Goal: Transaction & Acquisition: Purchase product/service

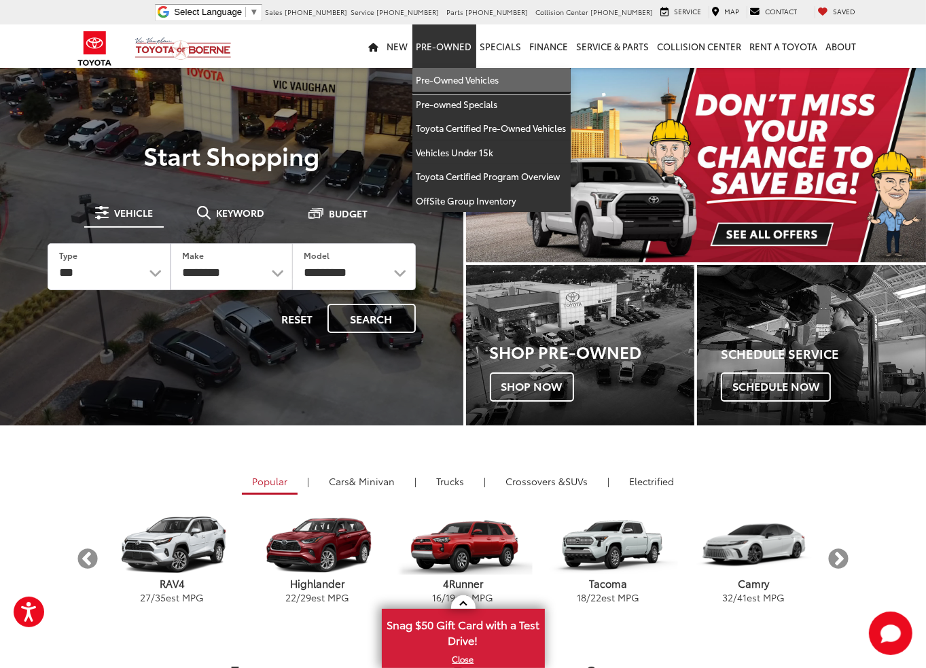
click at [454, 78] on link "Pre-Owned Vehicles" at bounding box center [491, 80] width 158 height 24
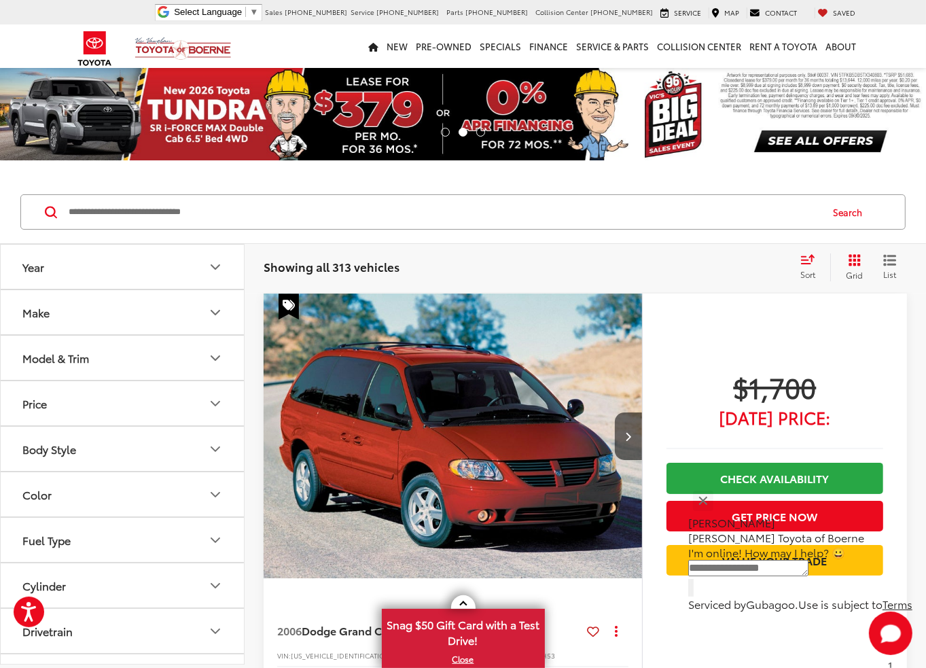
click at [65, 308] on button "Make" at bounding box center [123, 312] width 244 height 44
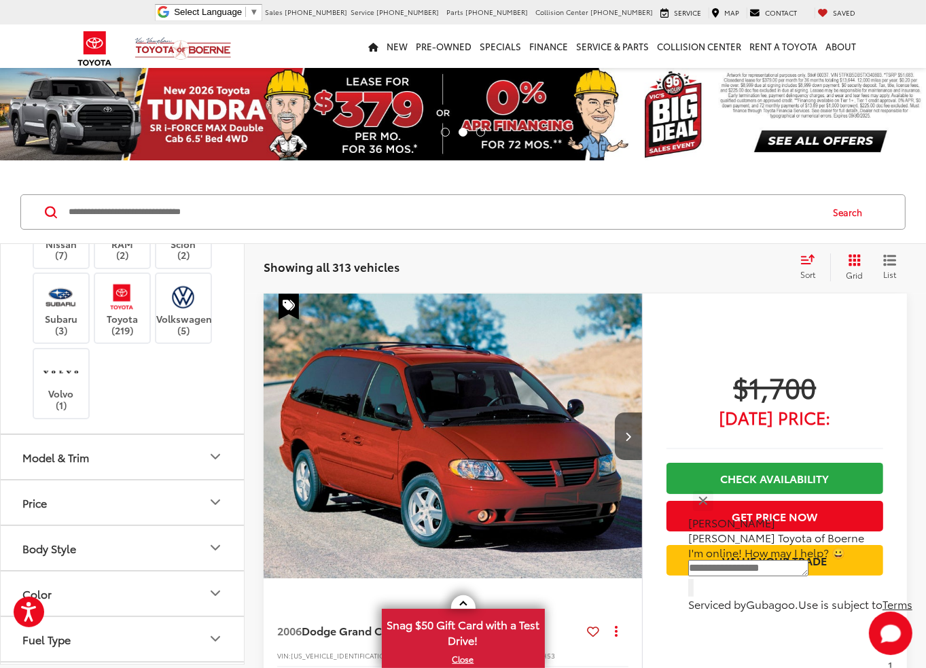
scroll to position [611, 0]
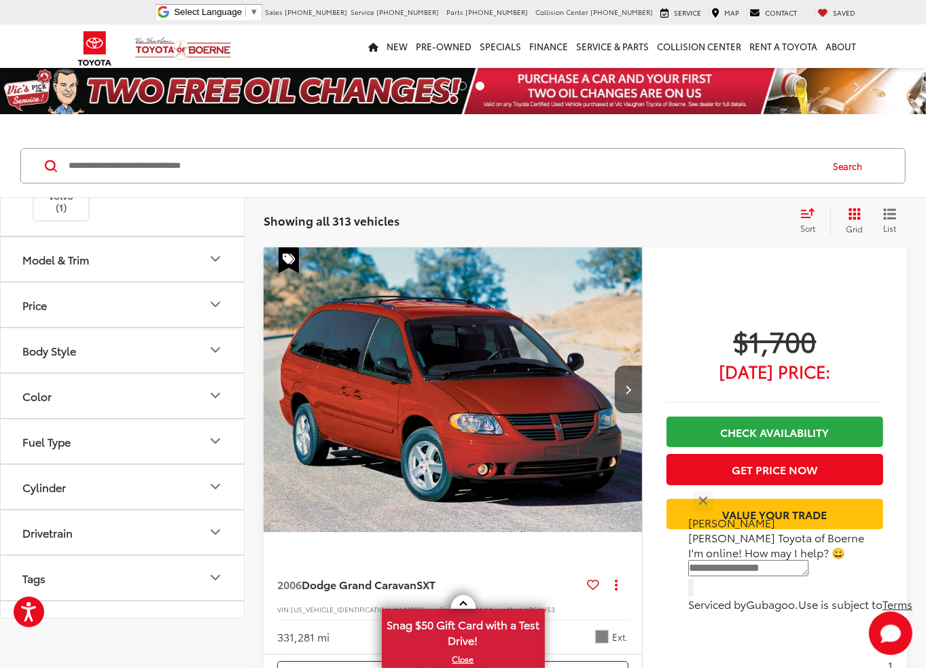
click at [63, 146] on div "Subaru (3)" at bounding box center [62, 110] width 58 height 71
click at [65, 63] on label "Nissan (7)" at bounding box center [61, 51] width 55 height 23
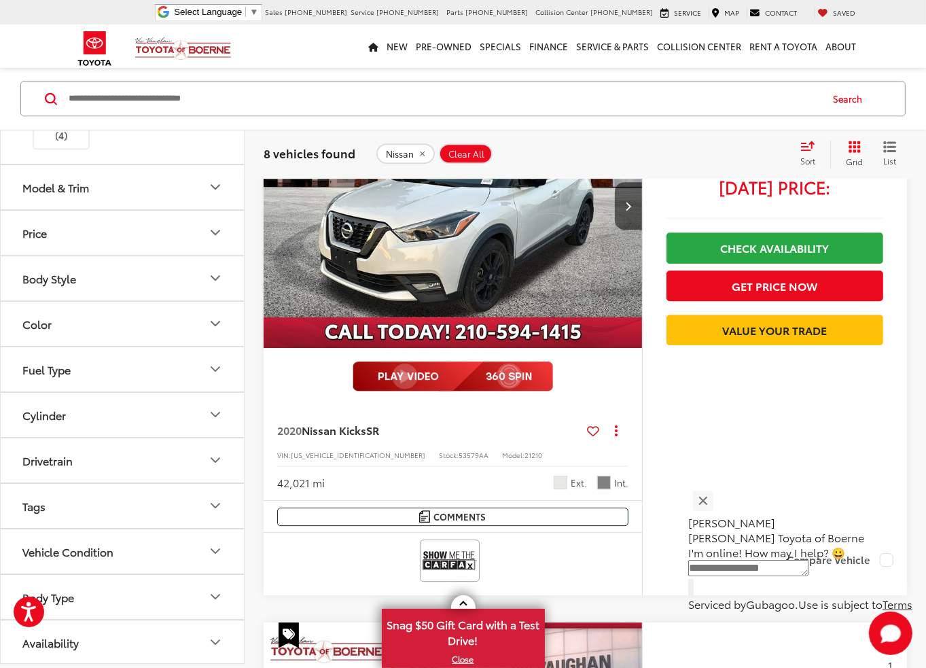
scroll to position [3487, 0]
